Goal: Task Accomplishment & Management: Use online tool/utility

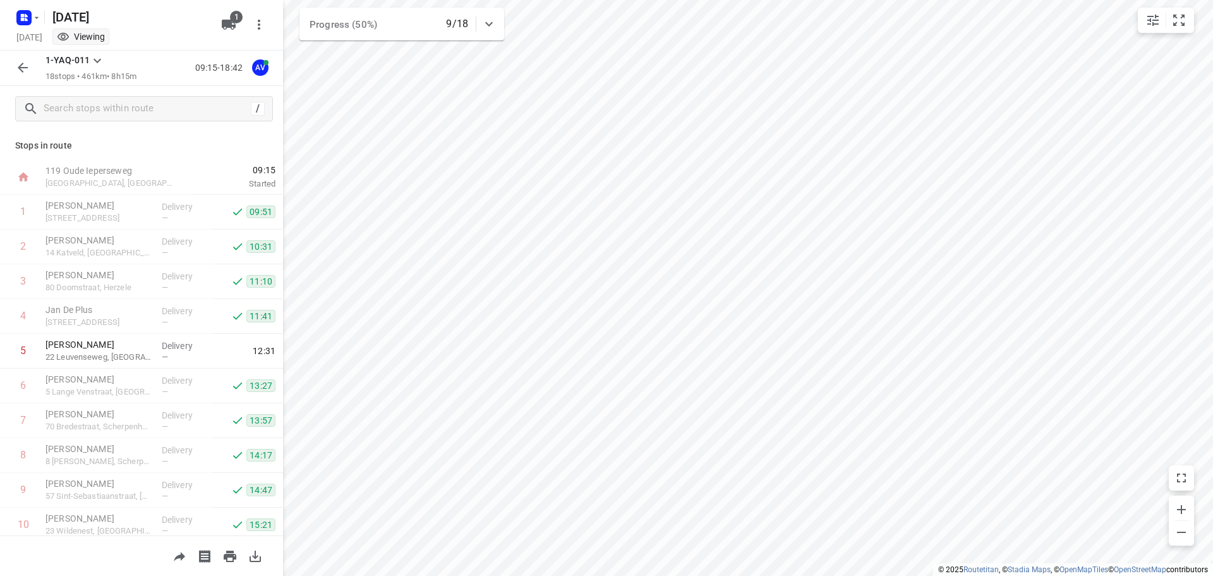
scroll to position [56, 0]
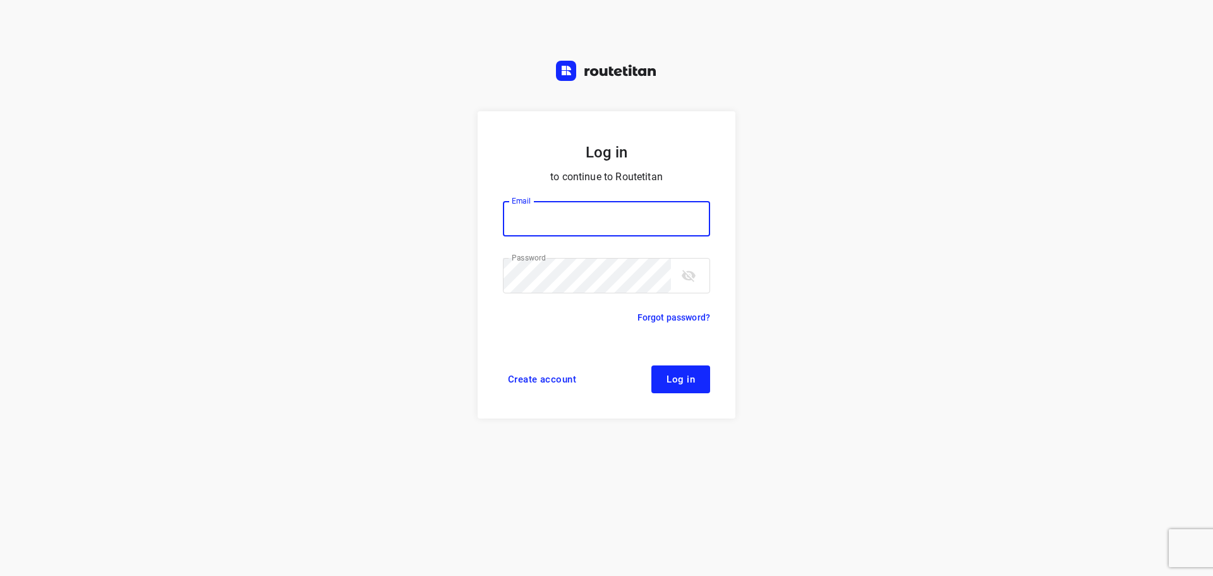
type input "[PERSON_NAME][EMAIL_ADDRESS][DOMAIN_NAME]"
click at [675, 370] on button "Log in" at bounding box center [681, 379] width 59 height 28
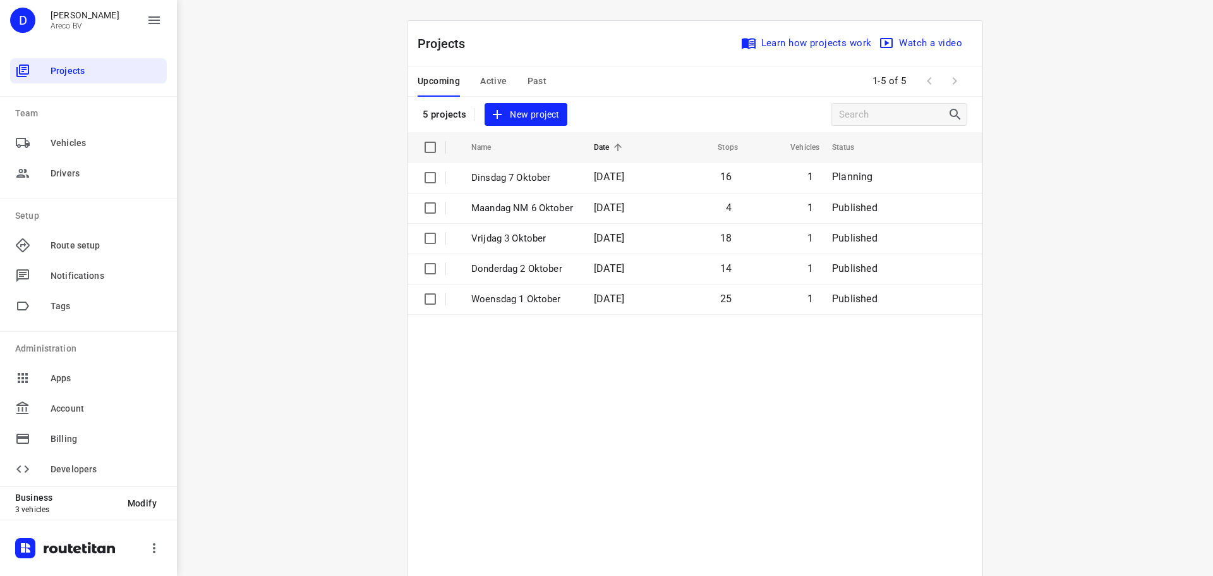
click at [482, 83] on span "Active" at bounding box center [493, 81] width 27 height 16
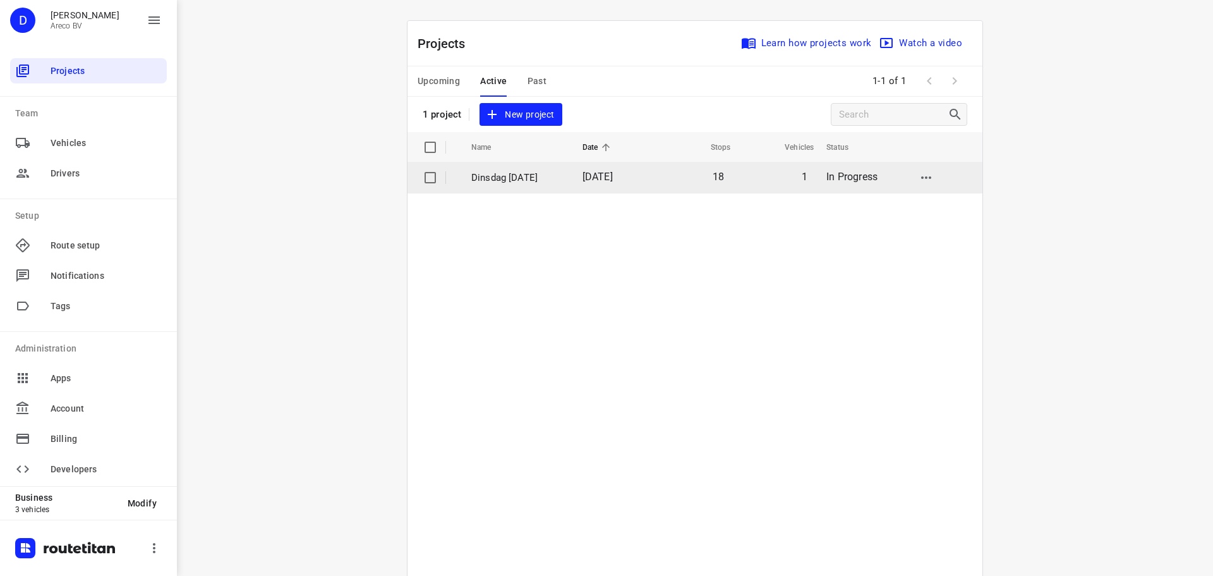
click at [499, 178] on p "[DATE]" at bounding box center [517, 178] width 92 height 15
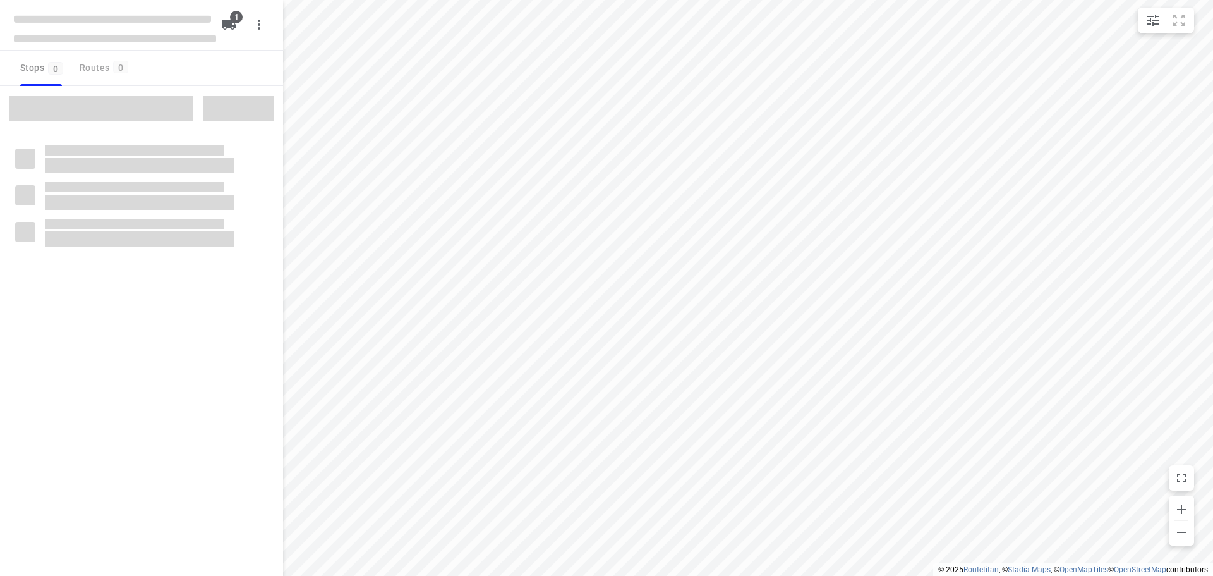
type input "distance"
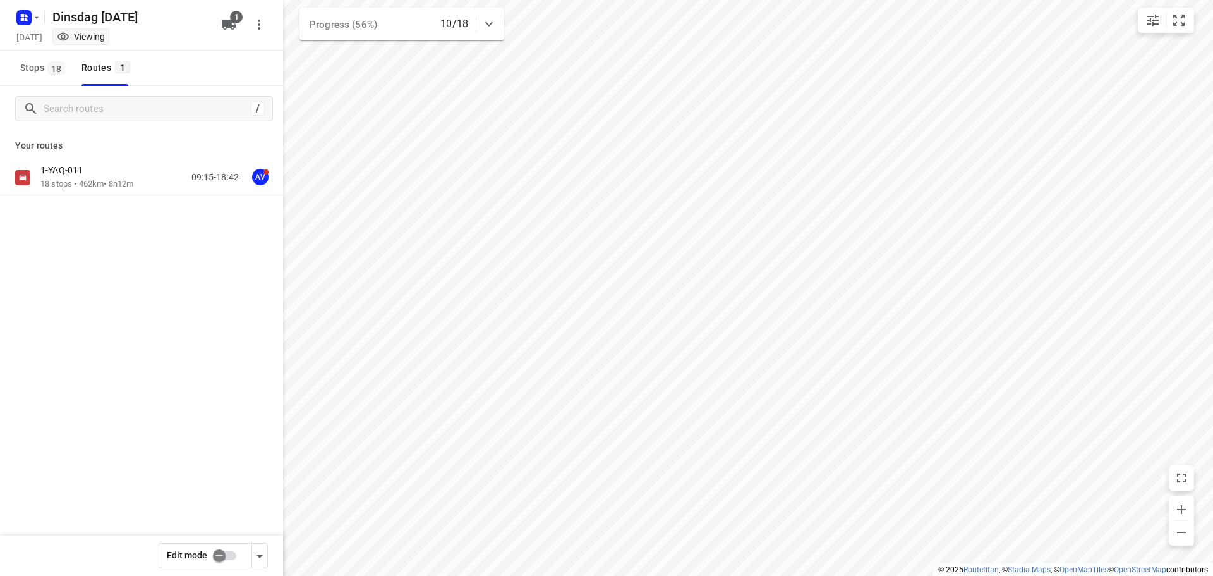
click at [100, 159] on div "Your routes 1-YAQ-011 18 stops • 462km • 8h12m 09:15-18:42 AV" at bounding box center [141, 207] width 283 height 152
click at [115, 200] on div "1-YAQ-011 18 stops • 462km • 8h12m 09:15-18:42 AV" at bounding box center [141, 222] width 283 height 124
click at [121, 191] on div "1-YAQ-011 18 stops • 462km • 8h12m 09:15-18:42 AV" at bounding box center [141, 177] width 283 height 35
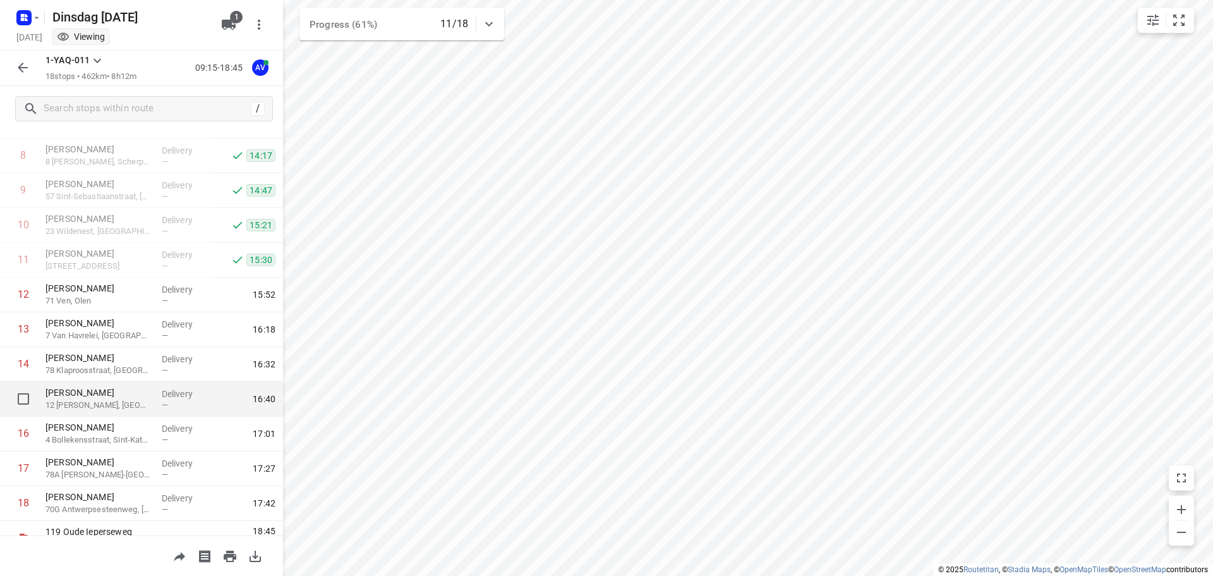
scroll to position [320, 0]
